Goal: Information Seeking & Learning: Learn about a topic

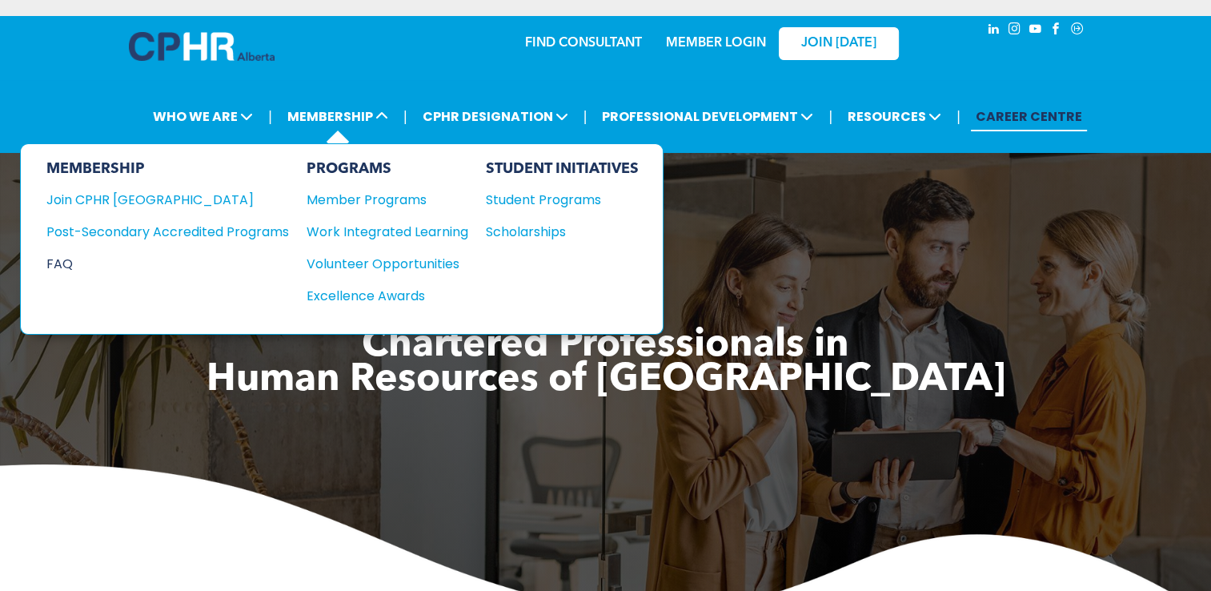
click at [74, 267] on div "FAQ" at bounding box center [155, 264] width 218 height 20
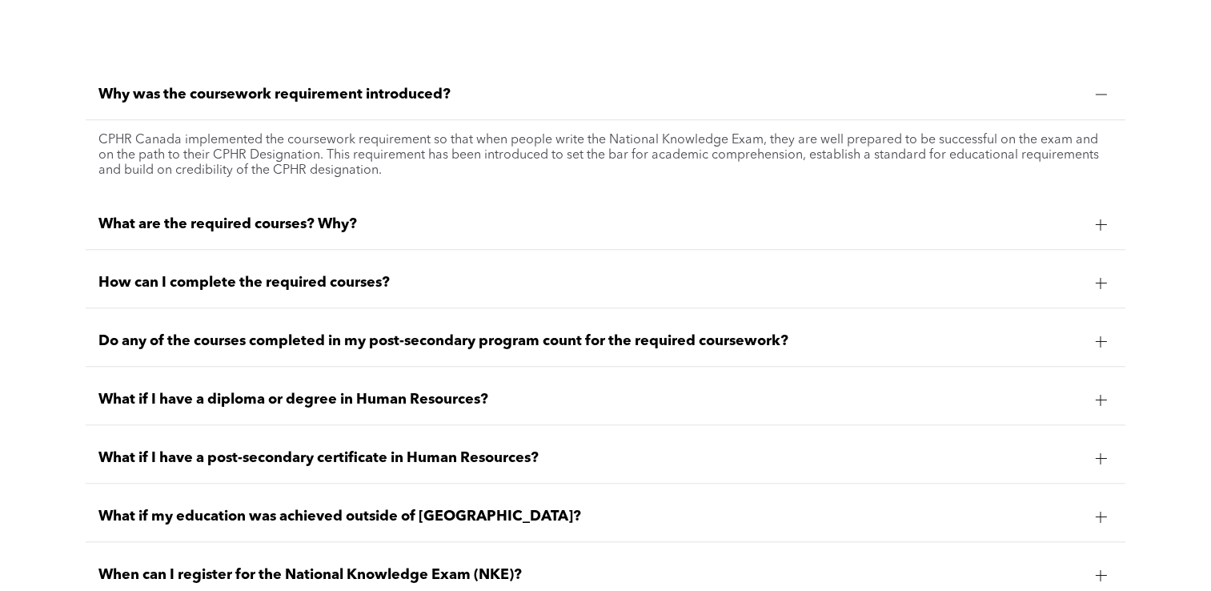
scroll to position [1352, 0]
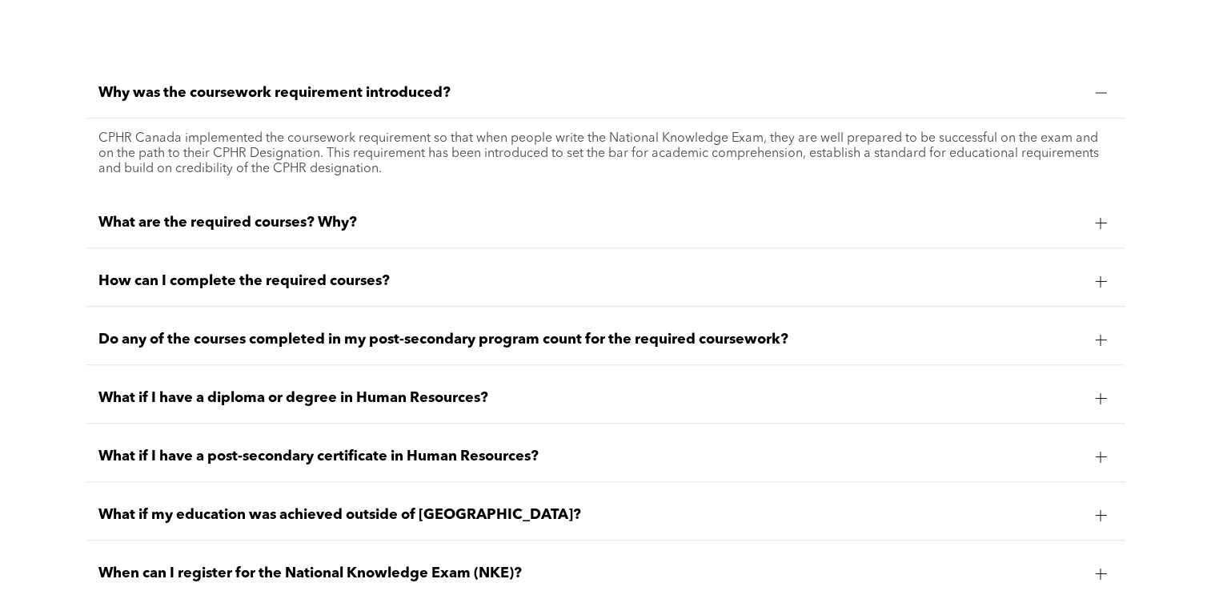
click at [157, 204] on div "What are the required courses? Why?" at bounding box center [605, 223] width 1039 height 50
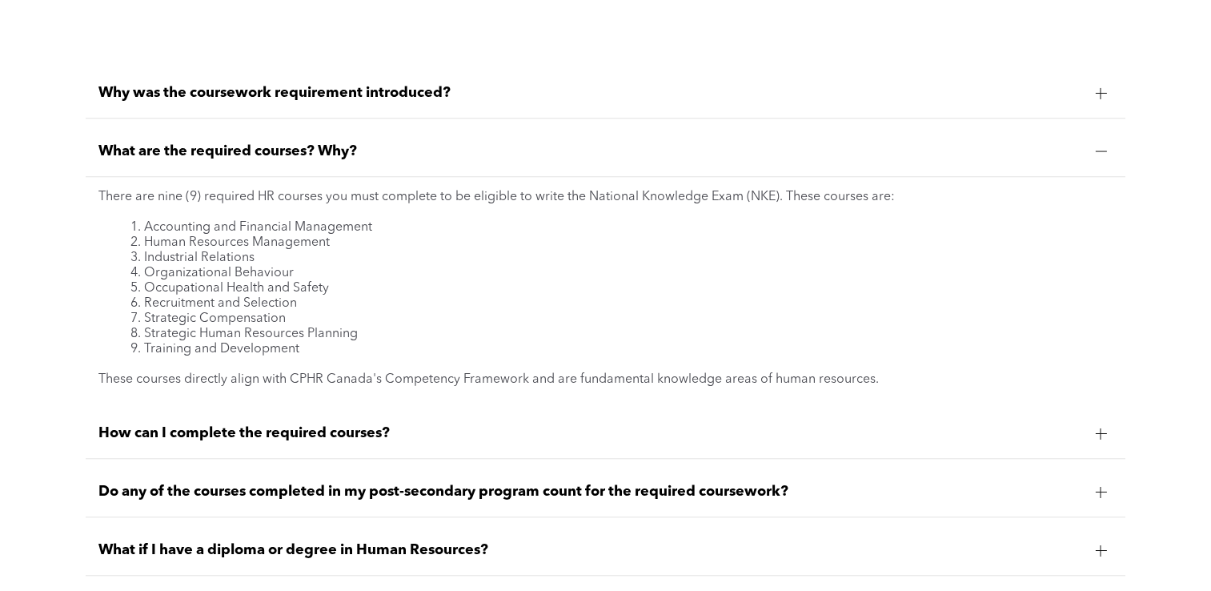
click at [204, 152] on span "What are the required courses? Why?" at bounding box center [589, 151] width 983 height 18
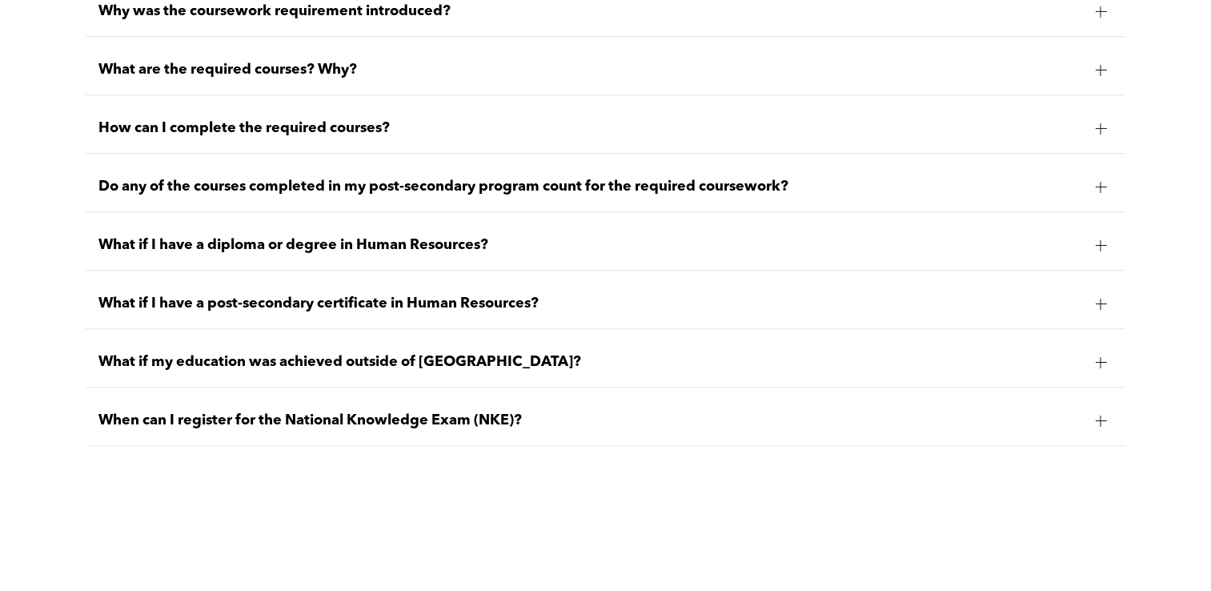
scroll to position [1439, 0]
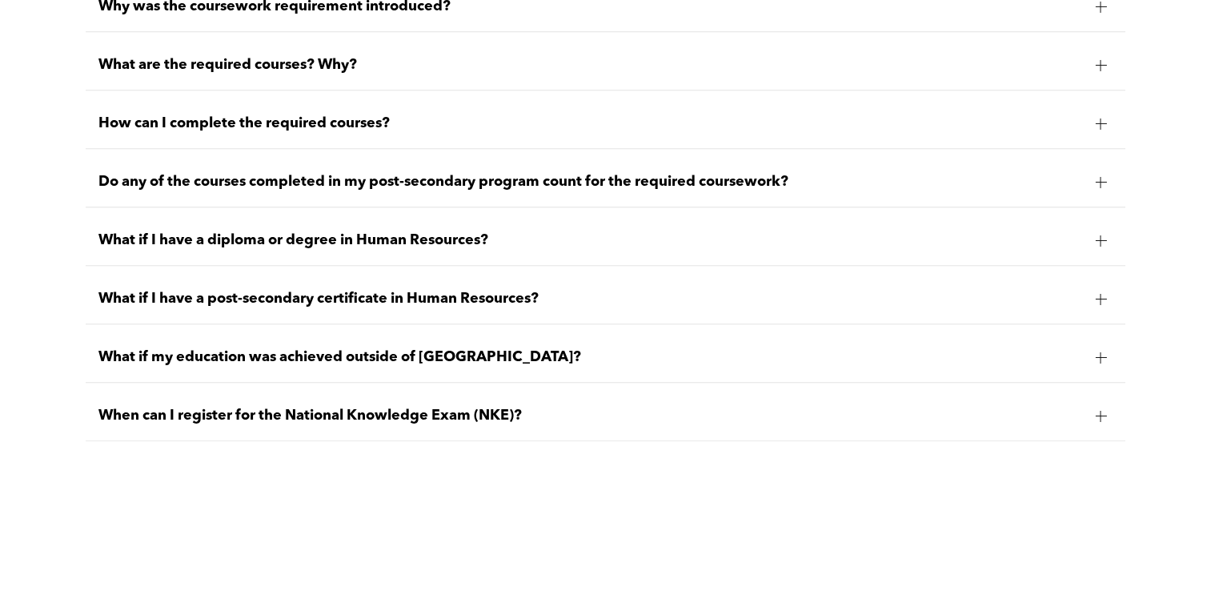
click at [178, 178] on span "Do any of the courses completed in my post-secondary program count for the requ…" at bounding box center [589, 182] width 983 height 18
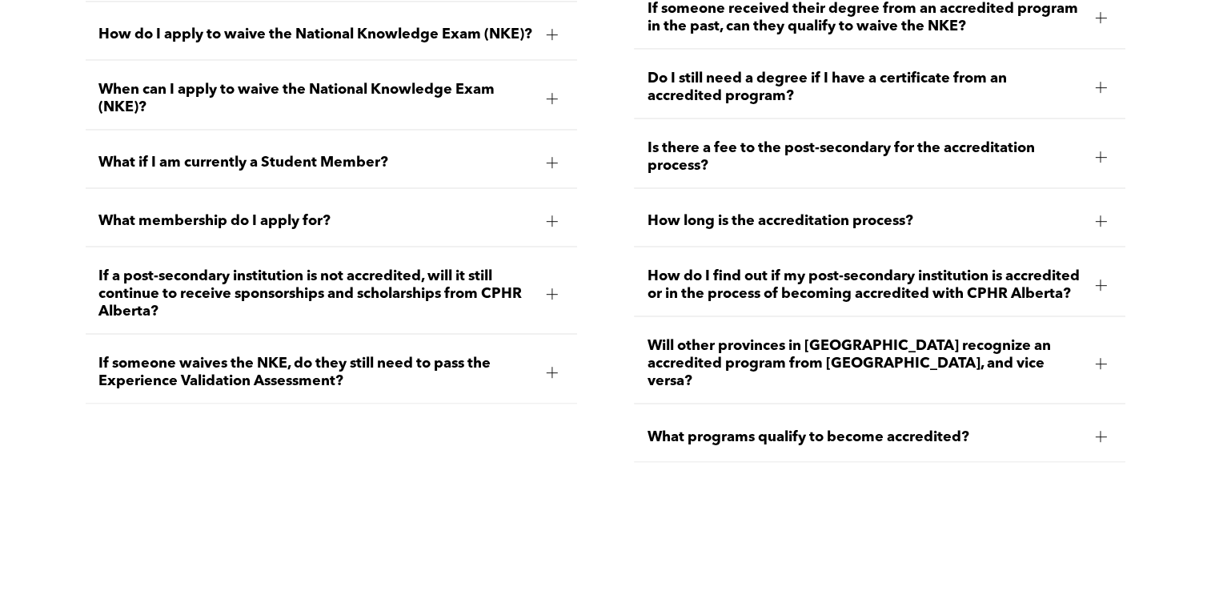
scroll to position [2605, 0]
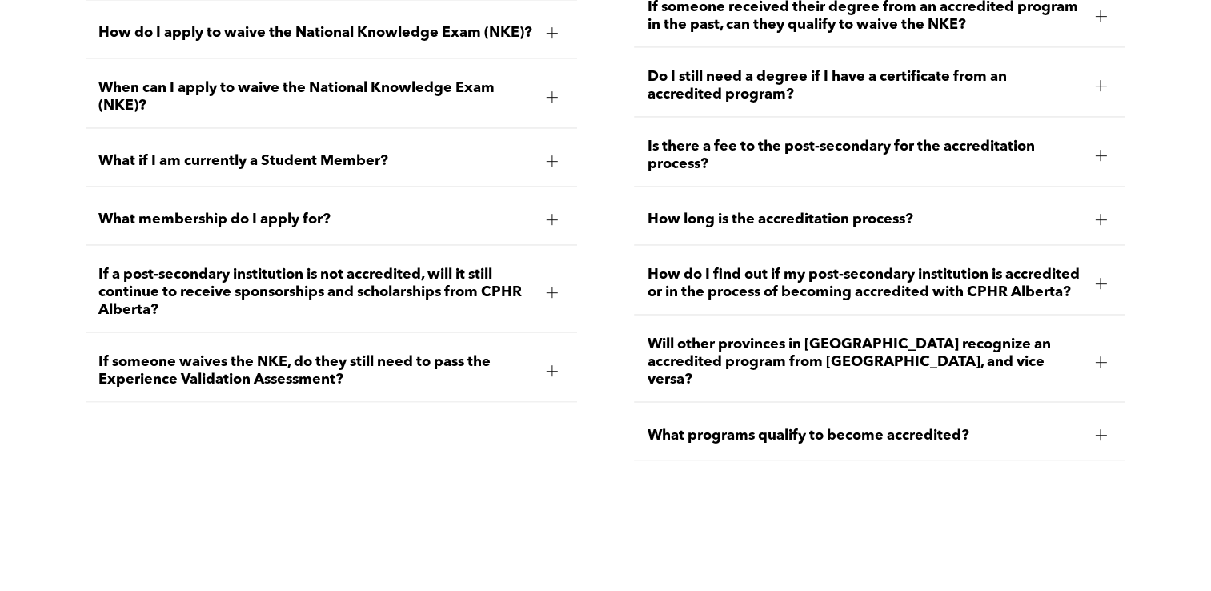
click at [408, 107] on span "When can I apply to waive the National Knowledge Exam (NKE)?" at bounding box center [315, 96] width 435 height 35
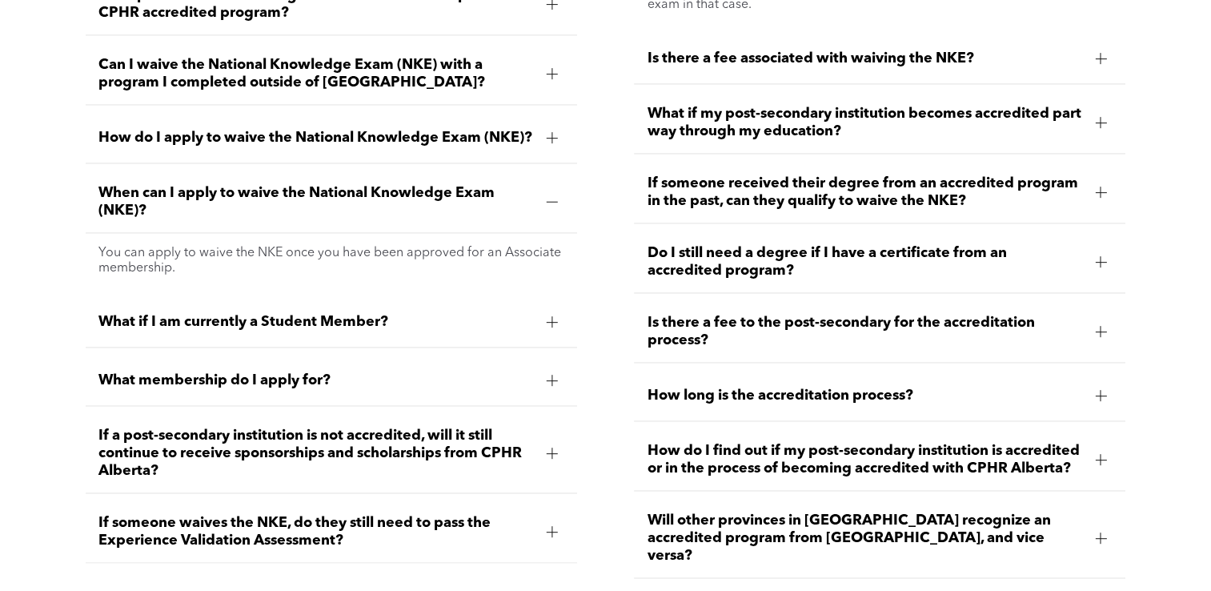
scroll to position [2421, 0]
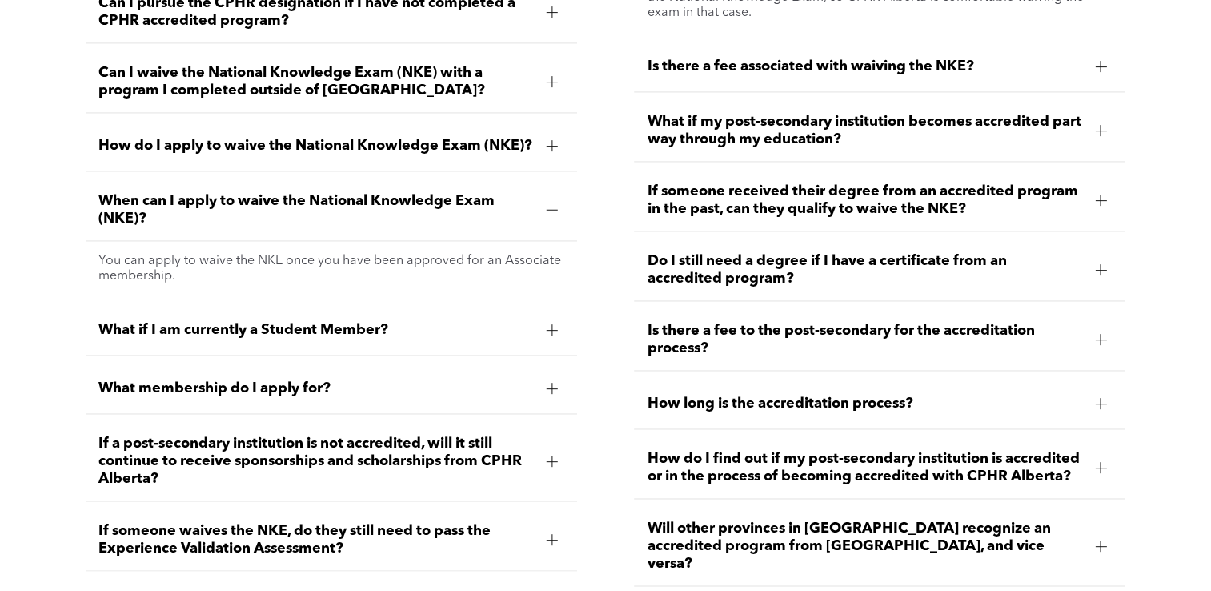
click at [394, 138] on span "How do I apply to waive the National Knowledge Exam (NKE)?" at bounding box center [315, 146] width 435 height 18
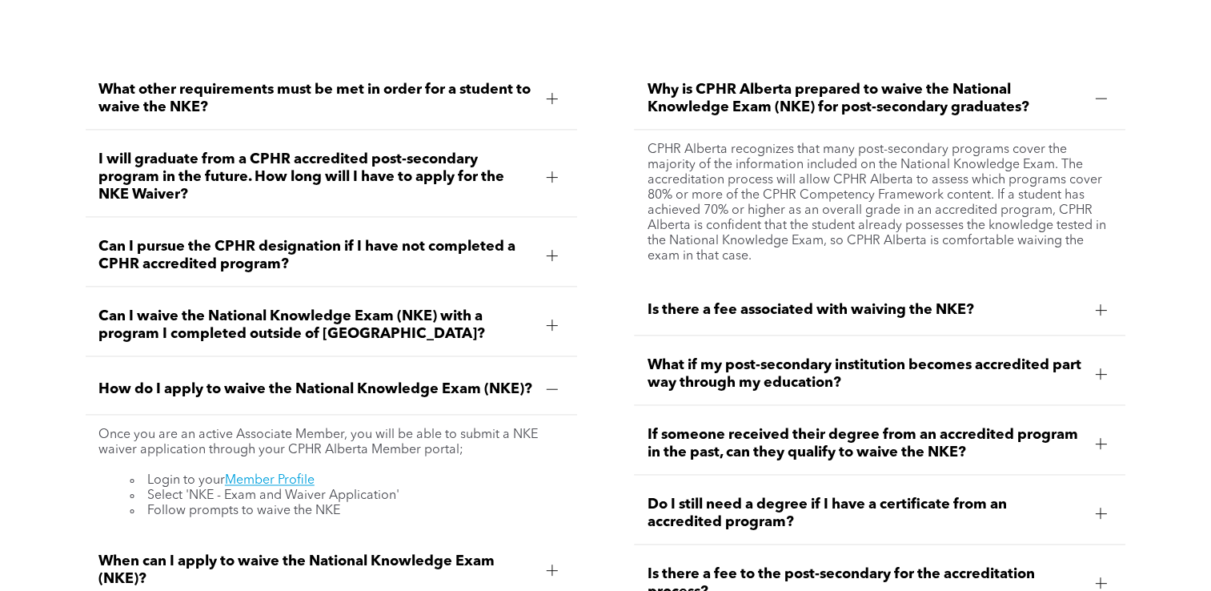
scroll to position [2179, 0]
click at [699, 300] on span "Is there a fee associated with waiving the NKE?" at bounding box center [864, 309] width 435 height 18
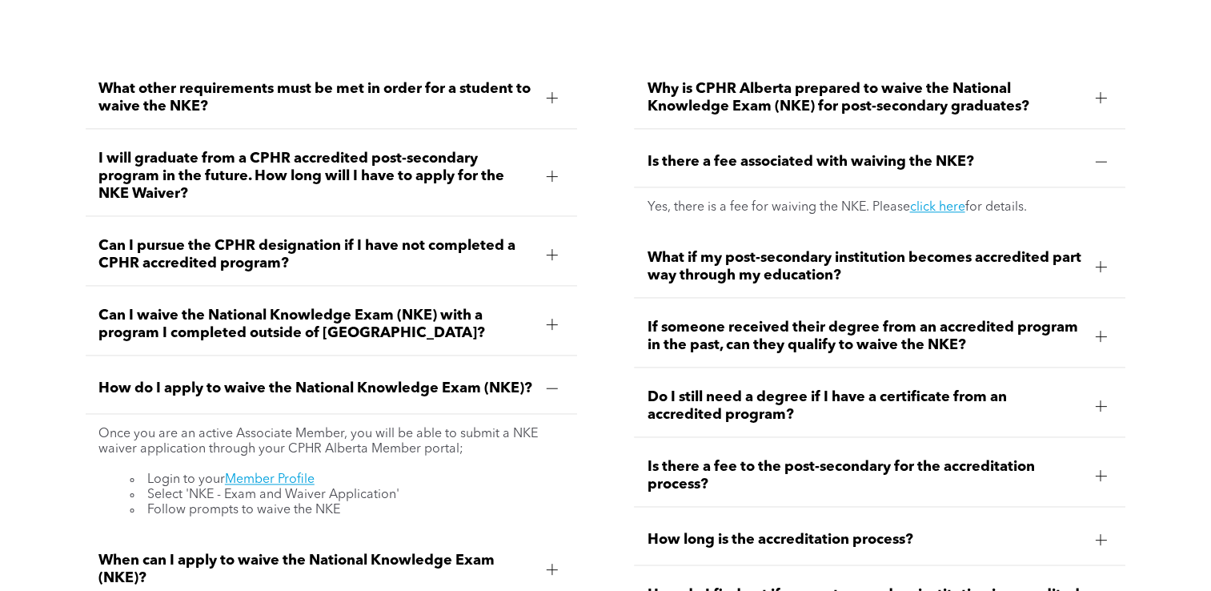
click at [743, 388] on span "Do I still need a degree if I have a certificate from an accredited program?" at bounding box center [864, 405] width 435 height 35
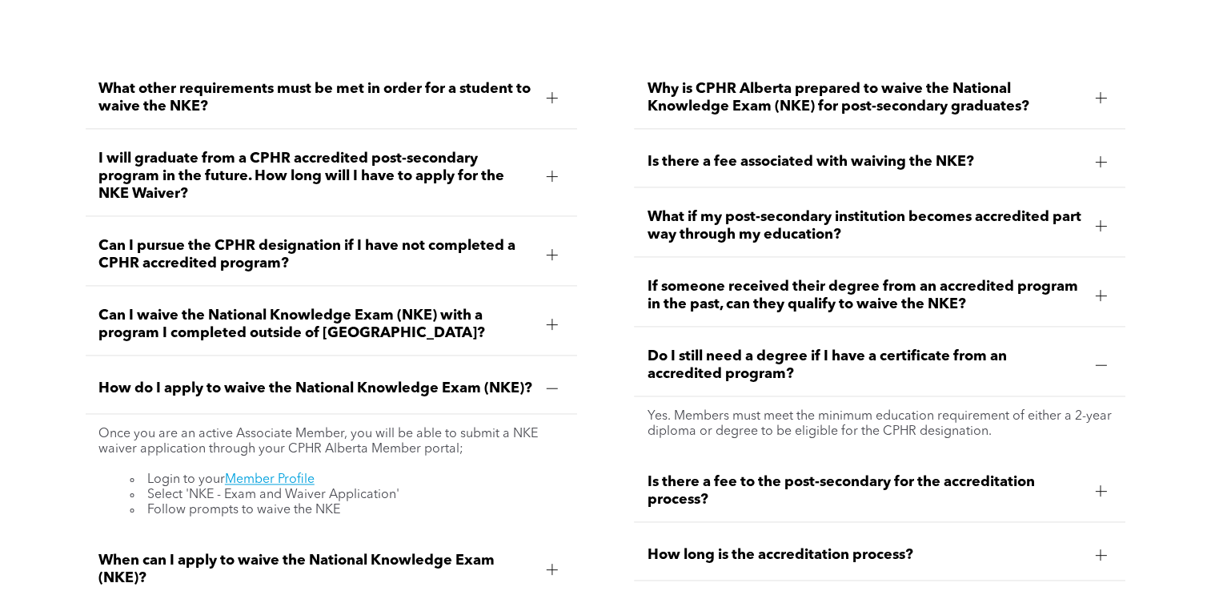
click at [743, 383] on div "Do I still need a degree if I have a certificate from an accredited program?" at bounding box center [879, 365] width 491 height 62
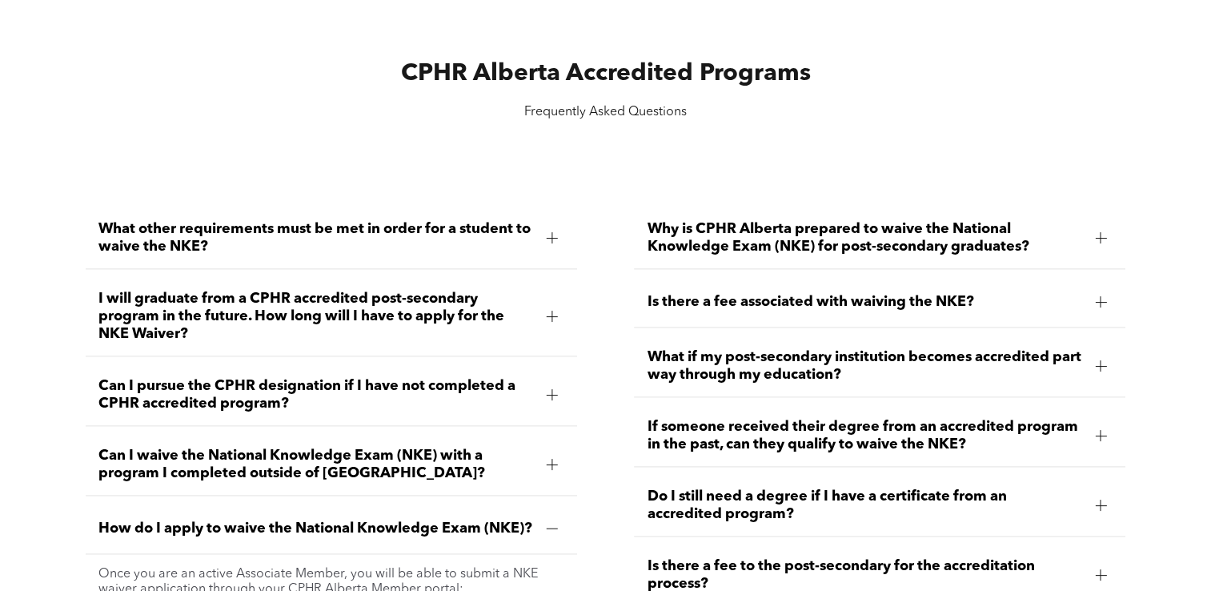
scroll to position [2038, 0]
click at [307, 223] on span "What other requirements must be met in order for a student to waive the NKE?" at bounding box center [315, 238] width 435 height 35
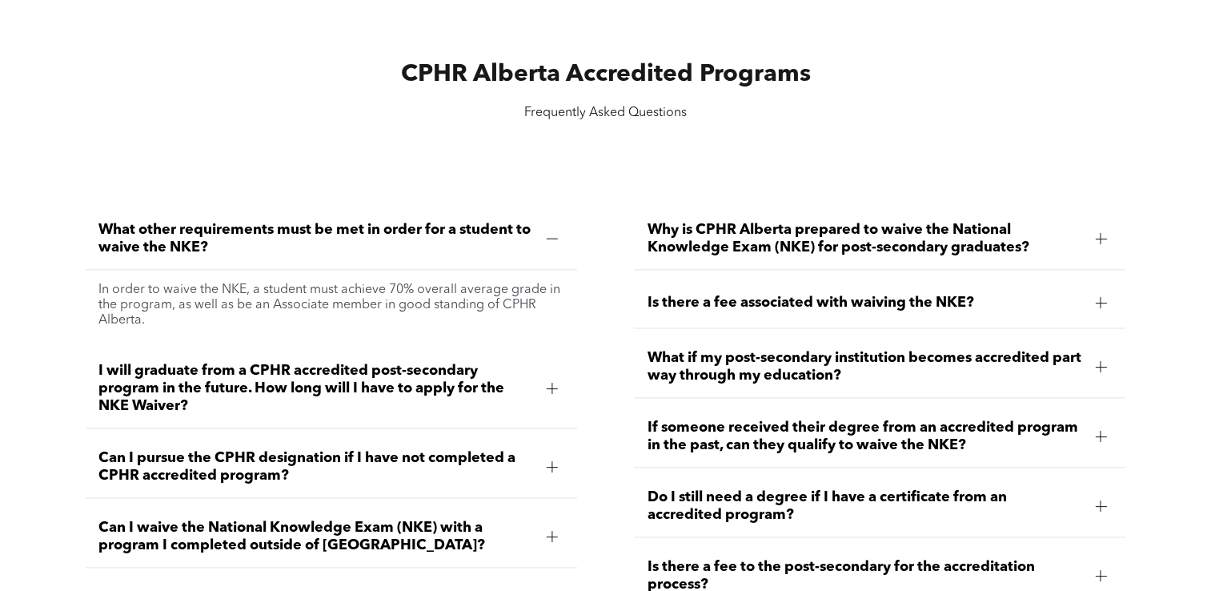
click at [300, 486] on div "Can I pursue the CPHR designation if I have not completed a CPHR accredited pro…" at bounding box center [331, 467] width 491 height 62
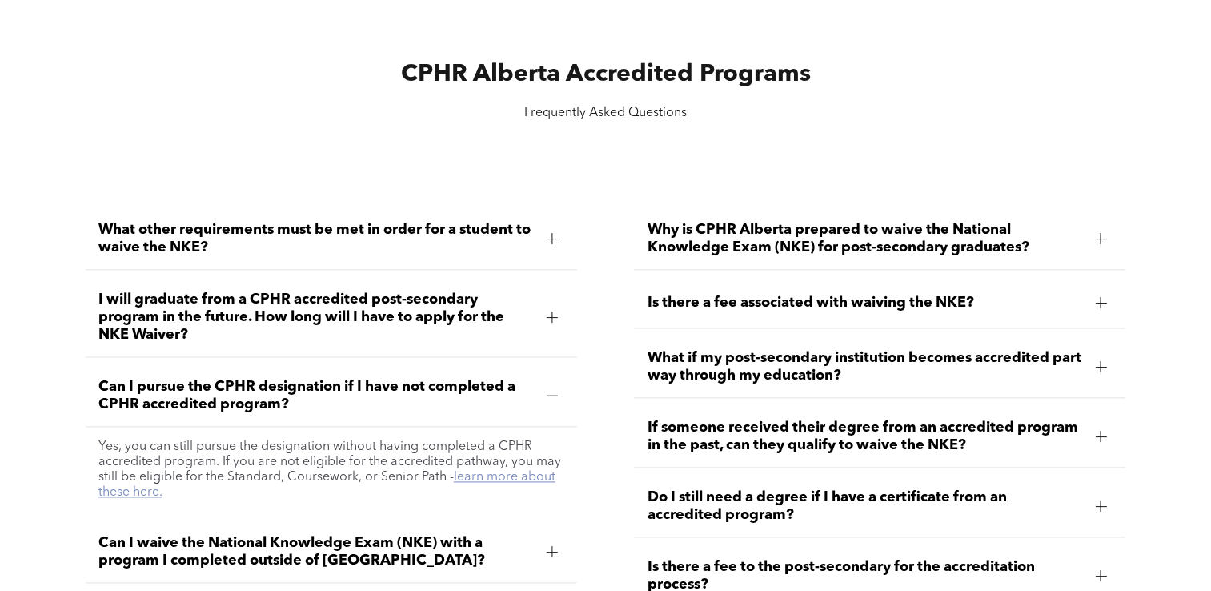
click at [487, 472] on link "learn more about these here." at bounding box center [326, 484] width 457 height 28
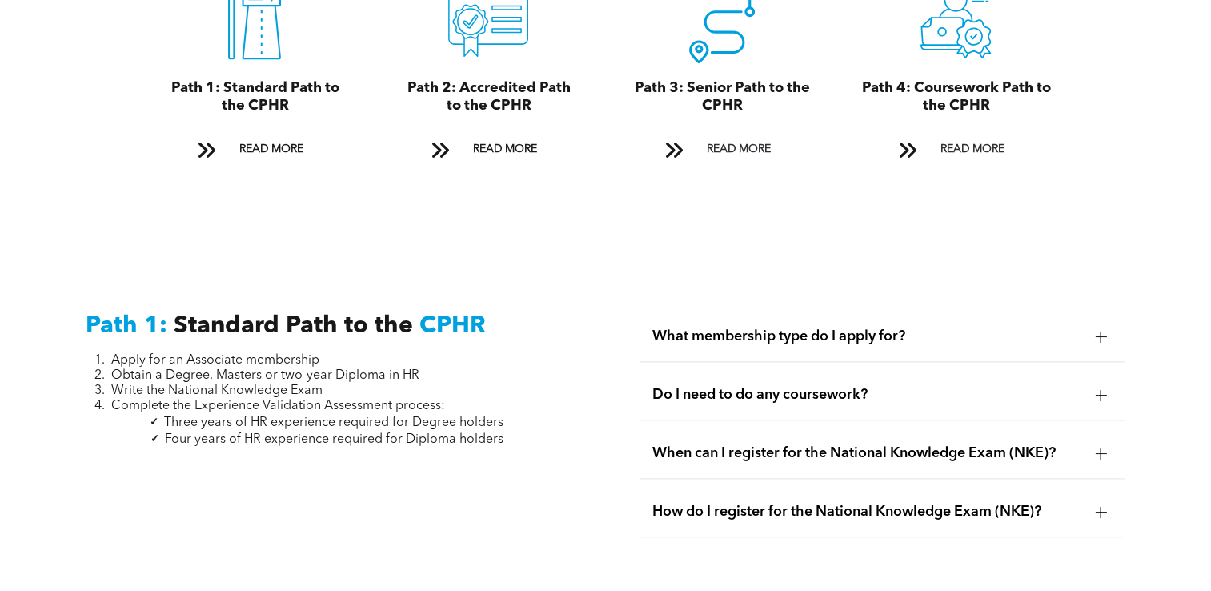
scroll to position [1932, 0]
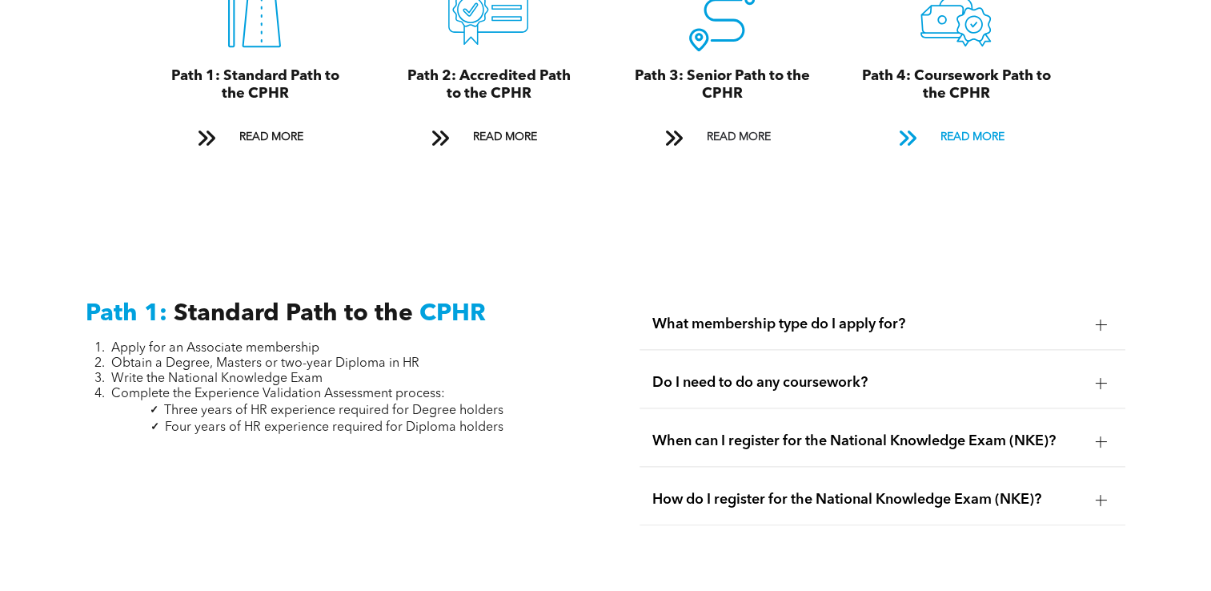
click at [968, 122] on span "READ MORE" at bounding box center [971, 137] width 75 height 30
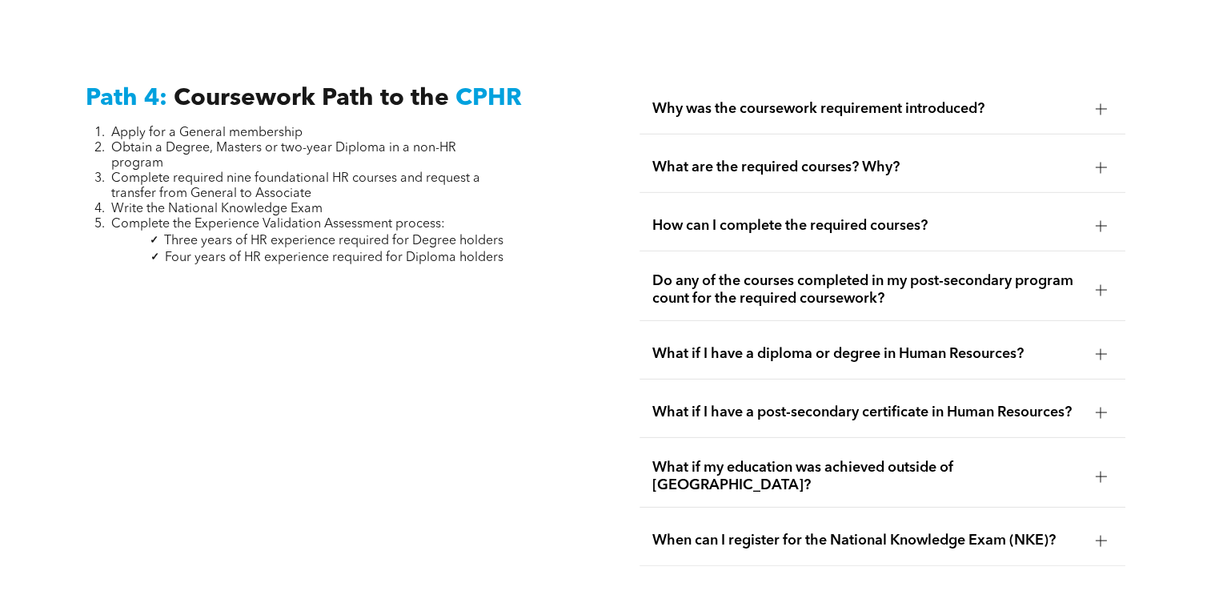
scroll to position [4715, 0]
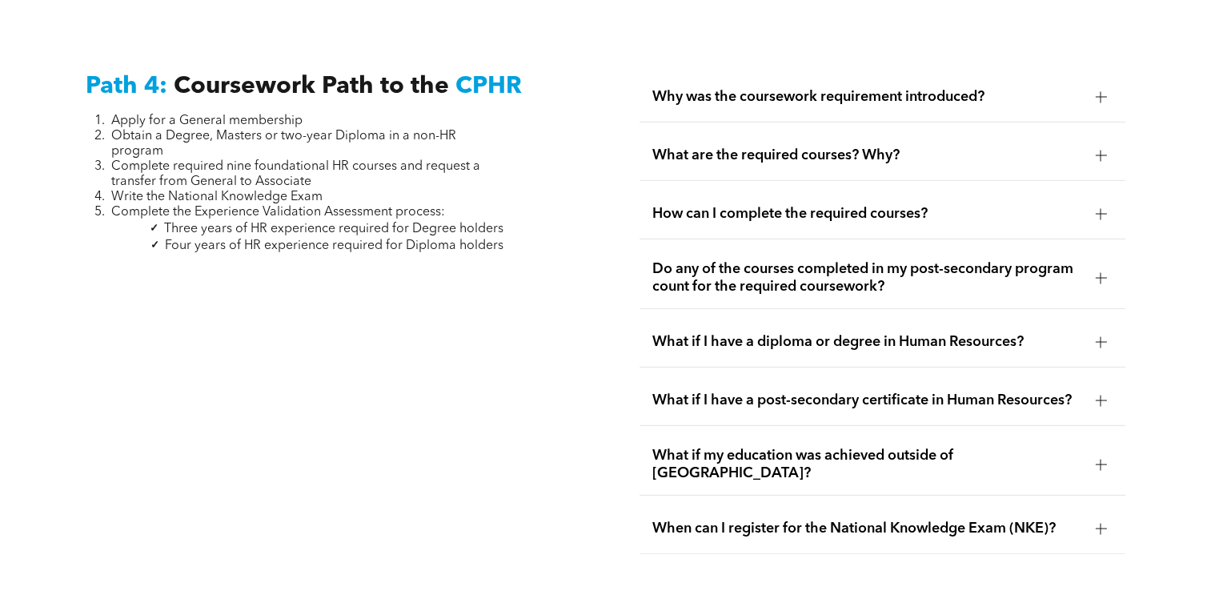
click at [815, 413] on div "What if I have a post-secondary certificate in Human Resources?" at bounding box center [882, 400] width 486 height 50
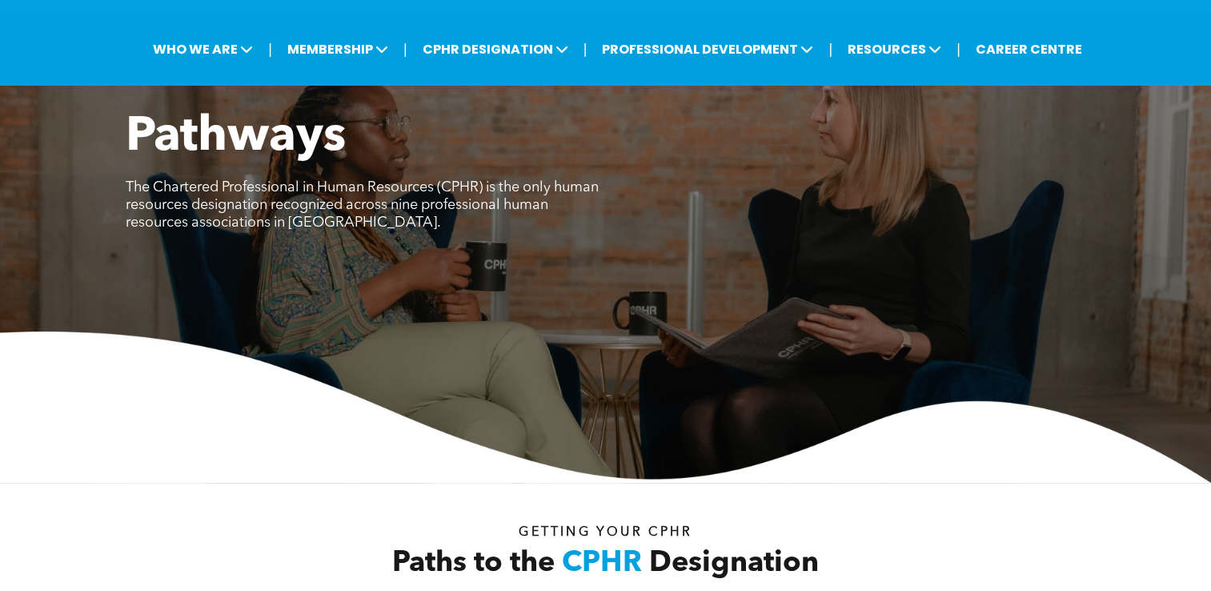
scroll to position [0, 0]
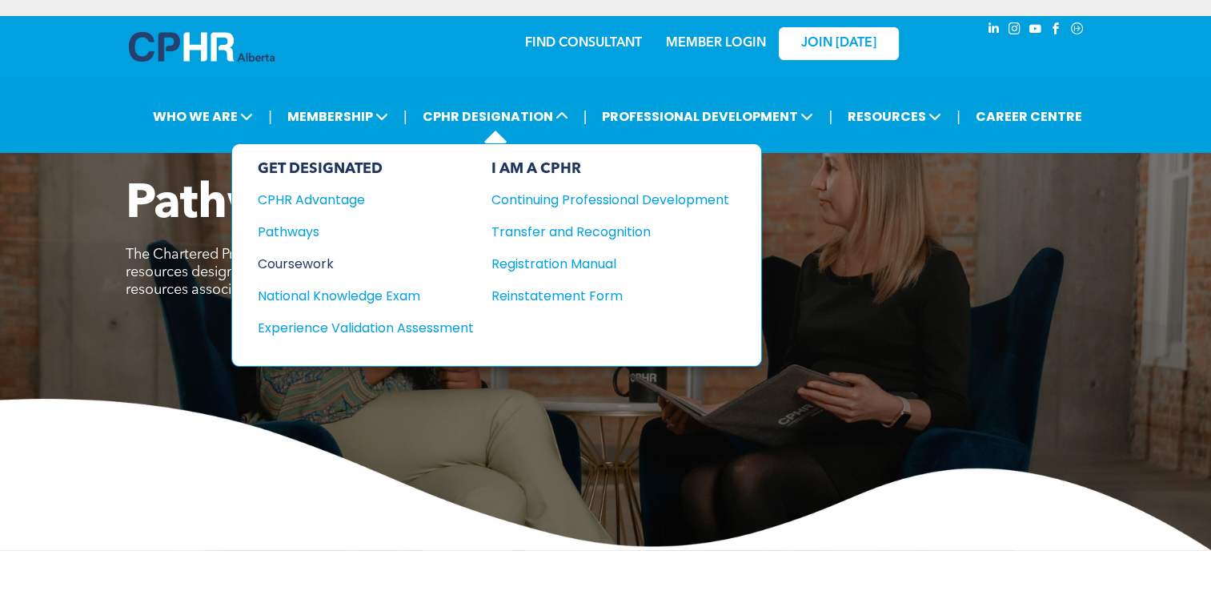
click at [283, 266] on div "Coursework" at bounding box center [355, 264] width 194 height 20
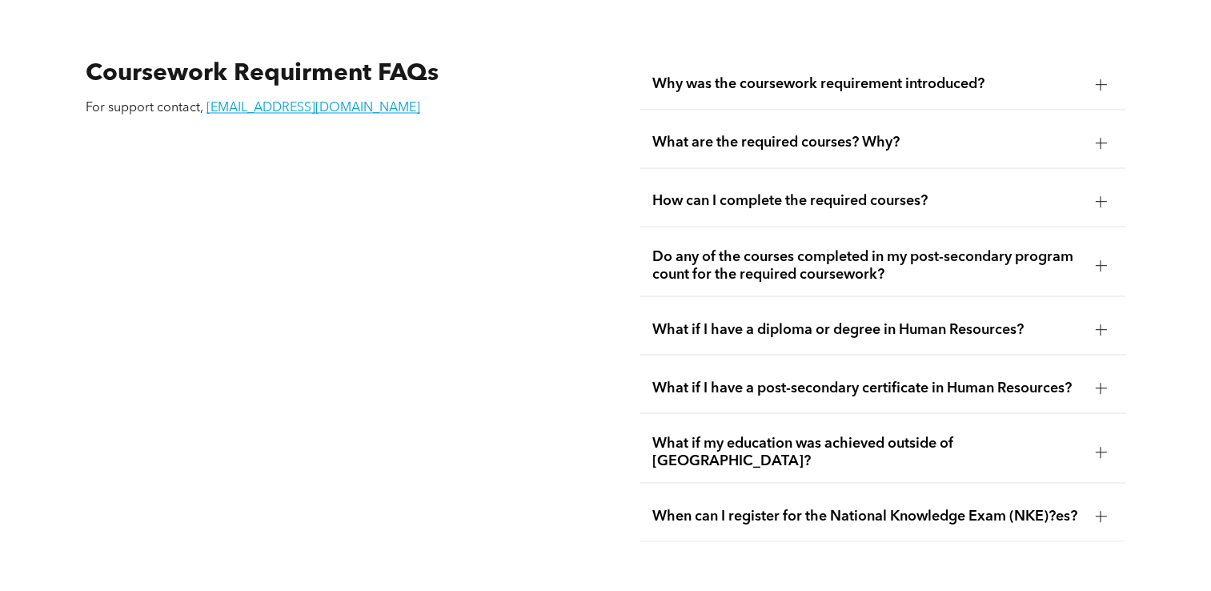
scroll to position [2789, 0]
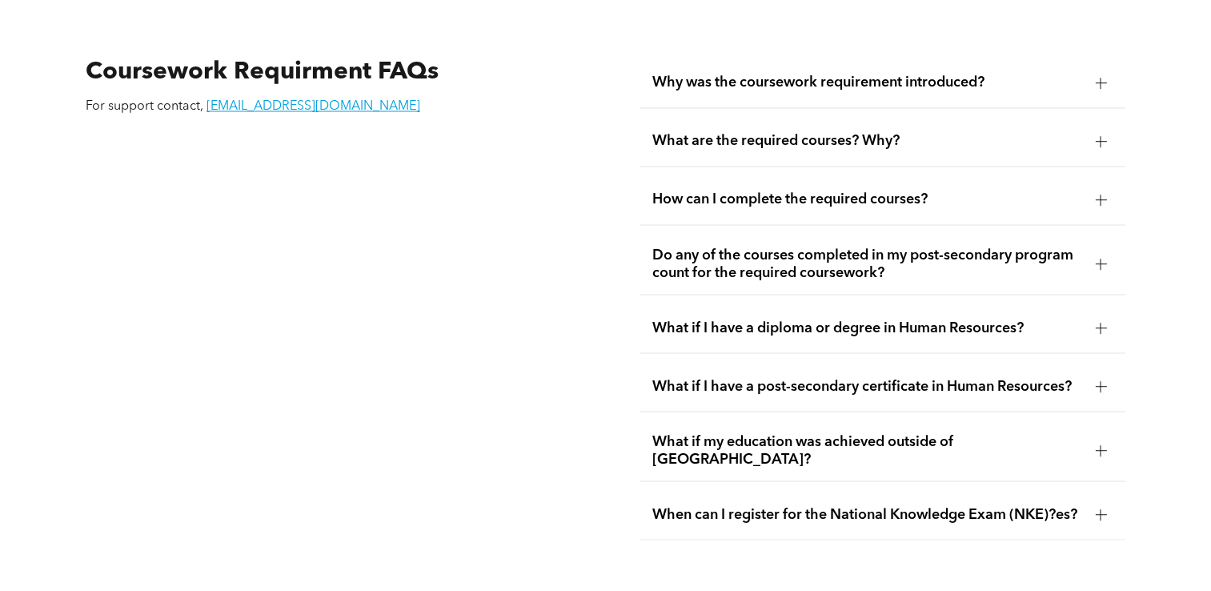
click at [740, 370] on div "What if I have a post-secondary certificate in Human Resources?" at bounding box center [882, 386] width 486 height 50
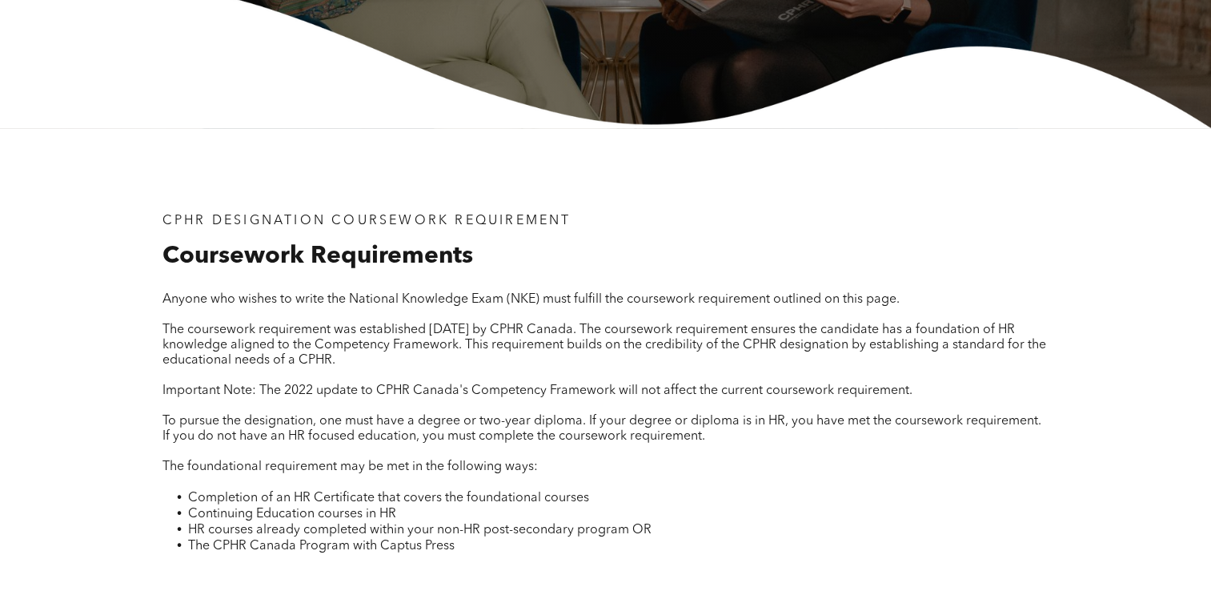
scroll to position [0, 0]
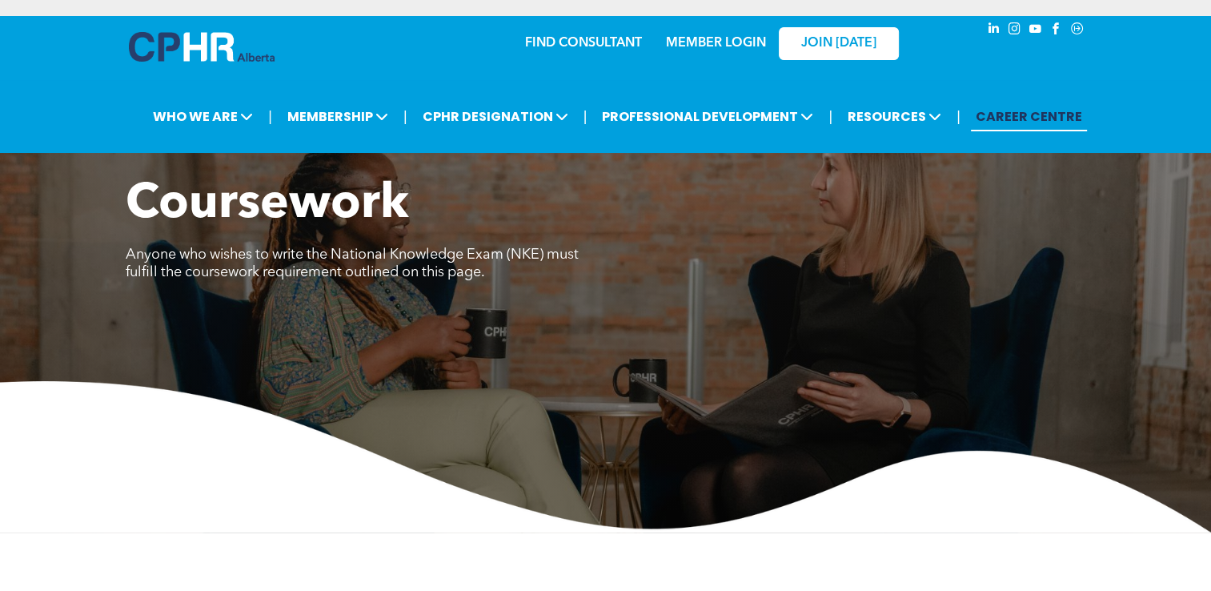
click at [1079, 114] on link "CAREER CENTRE" at bounding box center [1029, 117] width 116 height 30
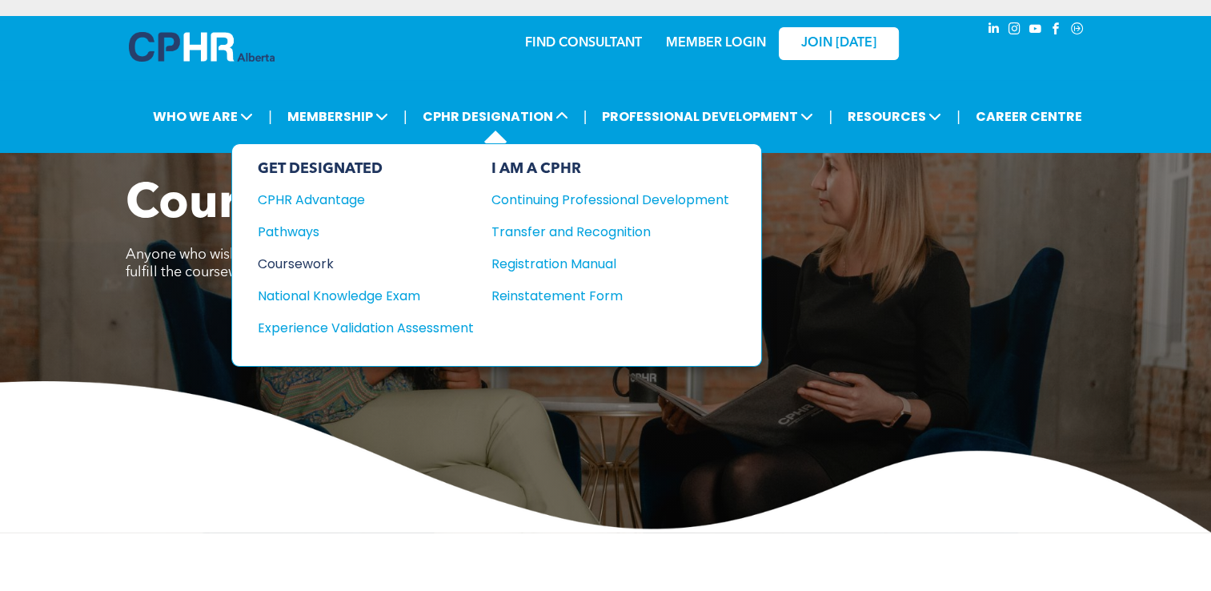
click at [290, 261] on div "Coursework" at bounding box center [355, 264] width 194 height 20
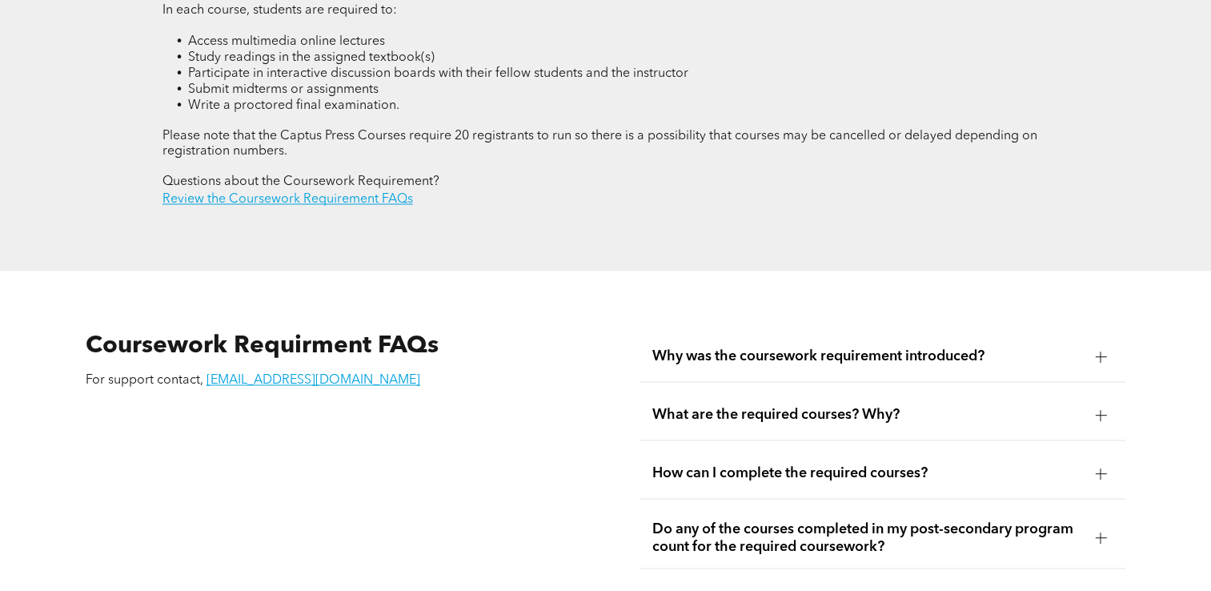
scroll to position [2518, 0]
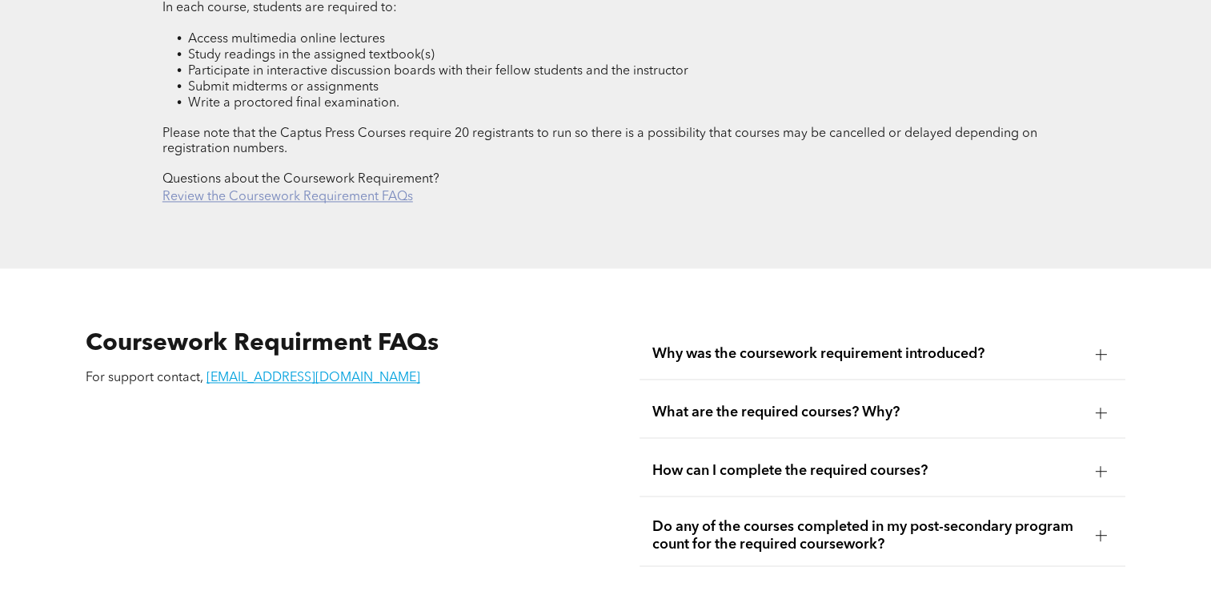
click at [291, 190] on link "Review the Coursework Requirement FAQs" at bounding box center [287, 196] width 250 height 13
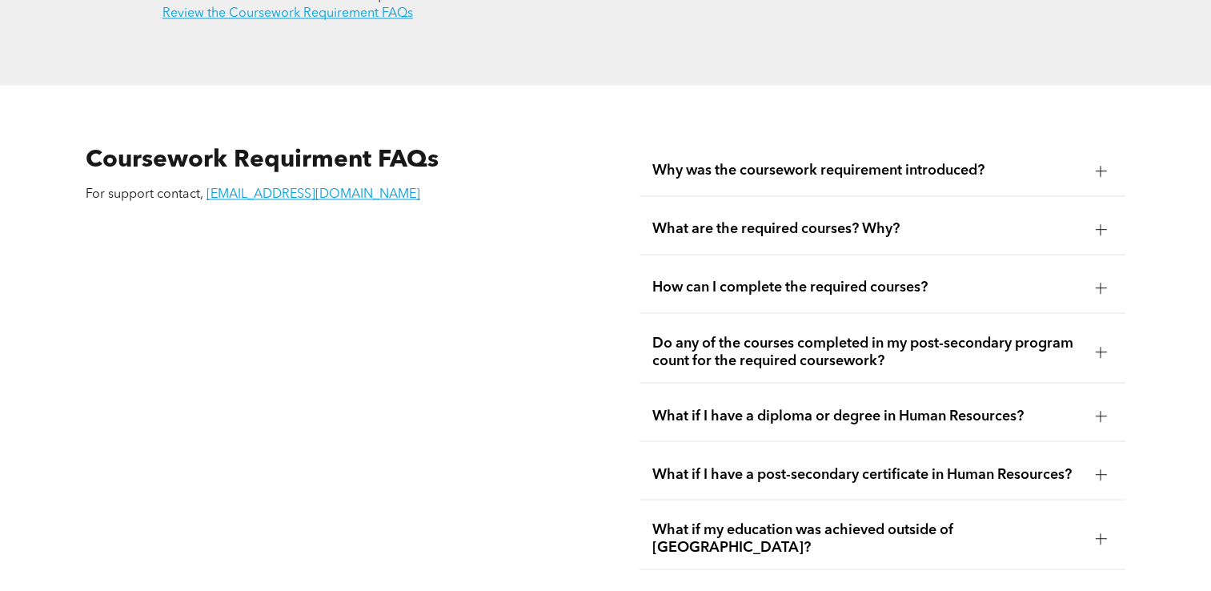
scroll to position [2702, 0]
click at [270, 187] on link "[EMAIL_ADDRESS][DOMAIN_NAME]" at bounding box center [313, 193] width 214 height 13
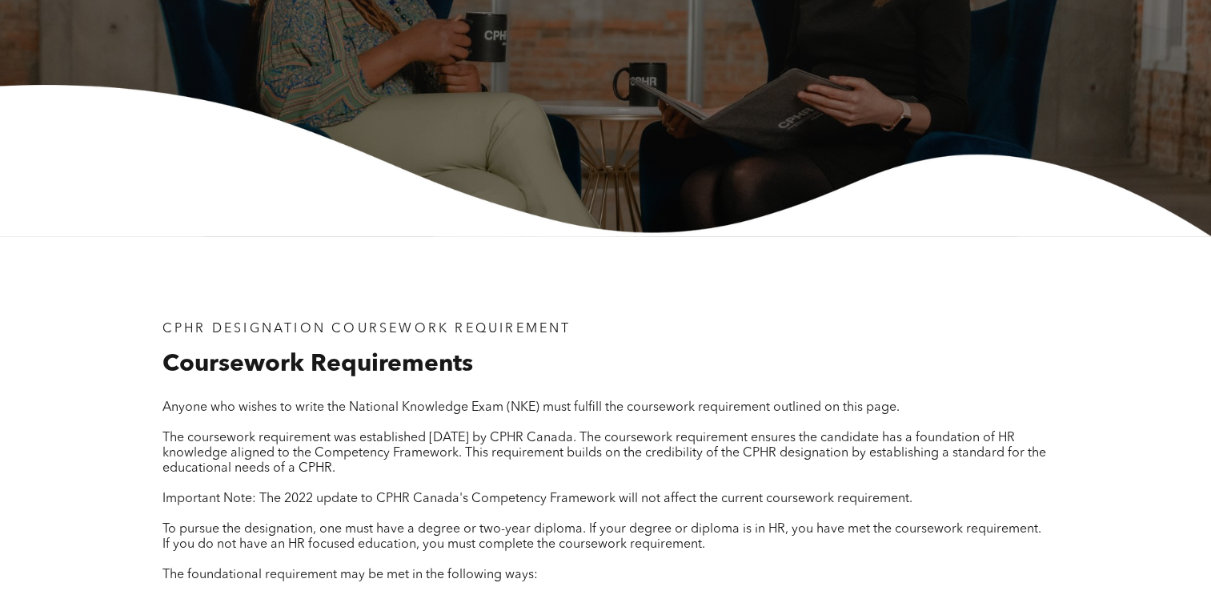
scroll to position [0, 0]
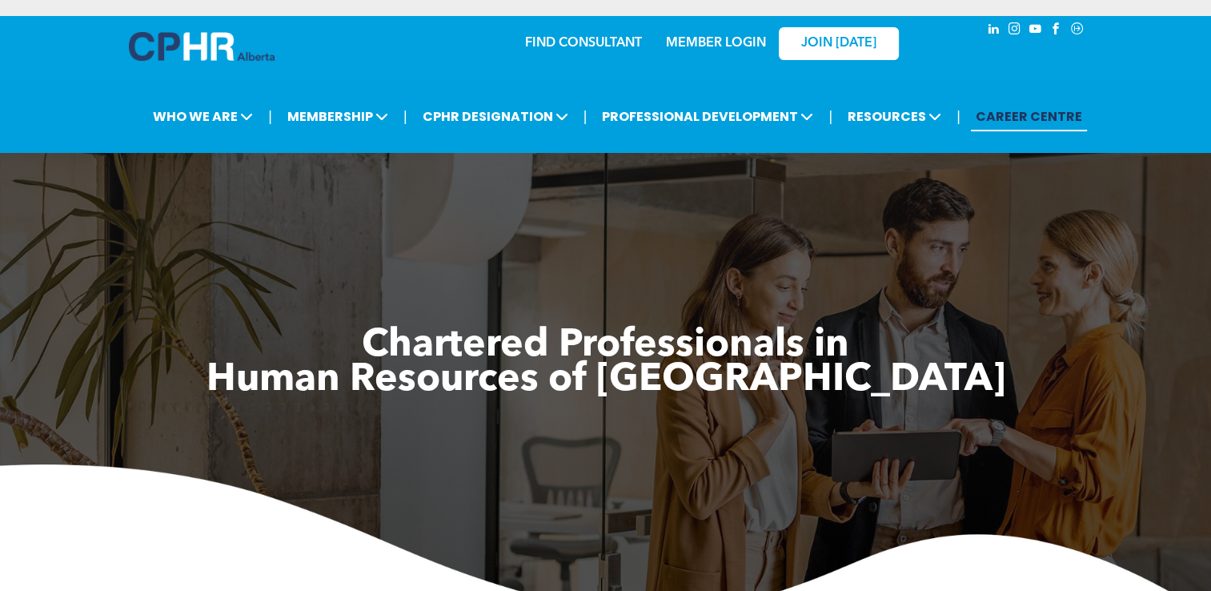
click at [688, 48] on link "MEMBER LOGIN" at bounding box center [716, 43] width 100 height 13
